Goal: Find specific page/section: Find specific page/section

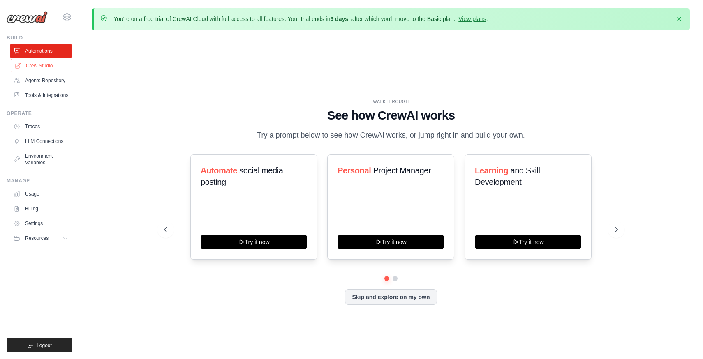
click at [55, 65] on link "Crew Studio" at bounding box center [42, 65] width 62 height 13
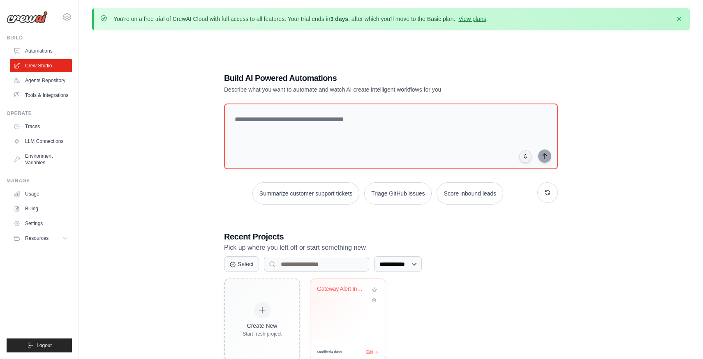
scroll to position [45, 0]
